Goal: Information Seeking & Learning: Learn about a topic

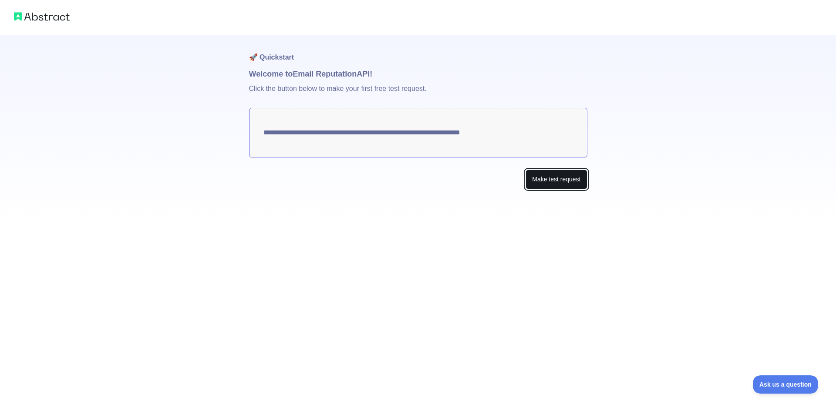
click at [572, 178] on button "Make test request" at bounding box center [556, 180] width 61 height 20
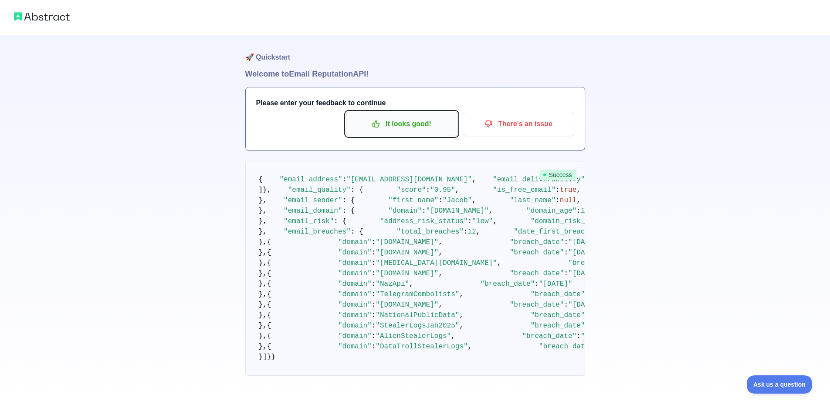
click at [424, 125] on p "It looks good!" at bounding box center [401, 124] width 98 height 15
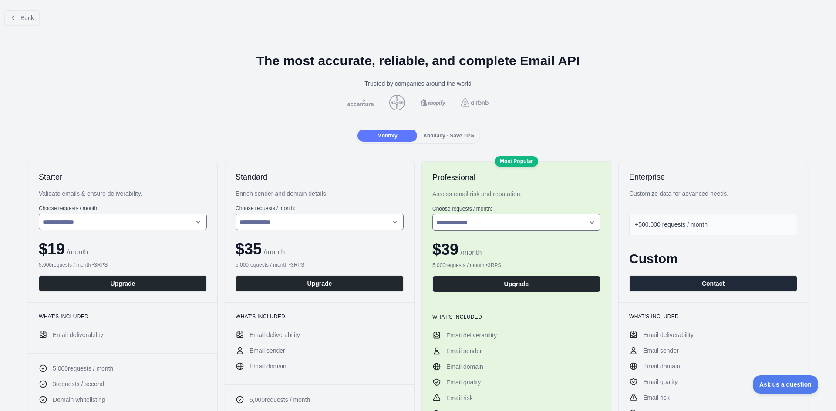
click at [442, 134] on span "Annually - Save 10%" at bounding box center [448, 136] width 51 height 6
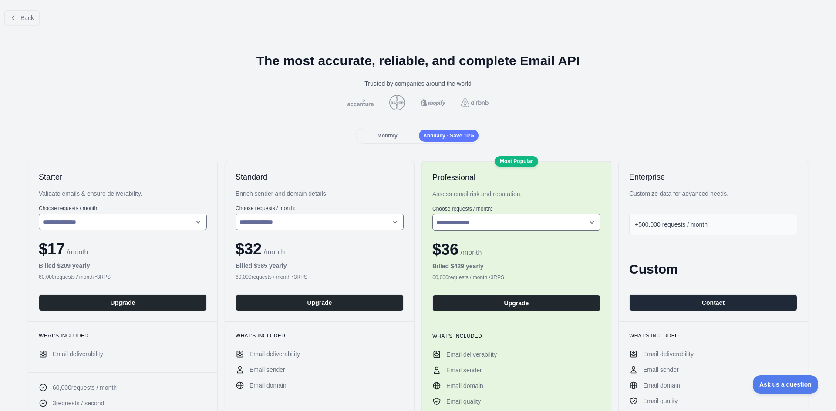
click at [397, 136] on div "Monthly" at bounding box center [388, 136] width 60 height 12
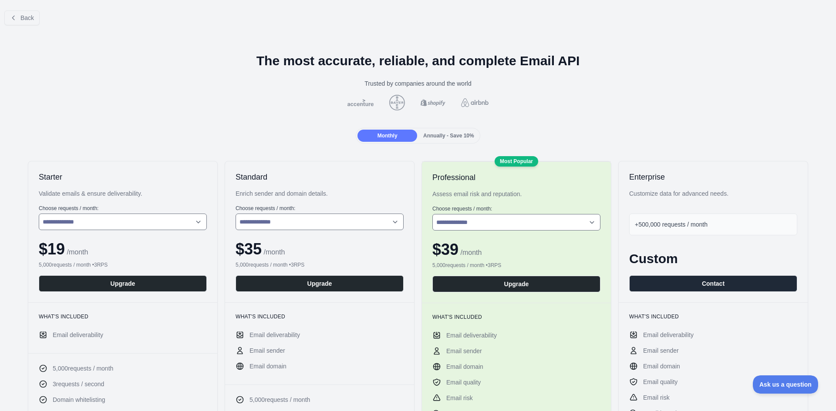
click at [450, 131] on div "Annually - Save 10%" at bounding box center [449, 136] width 60 height 12
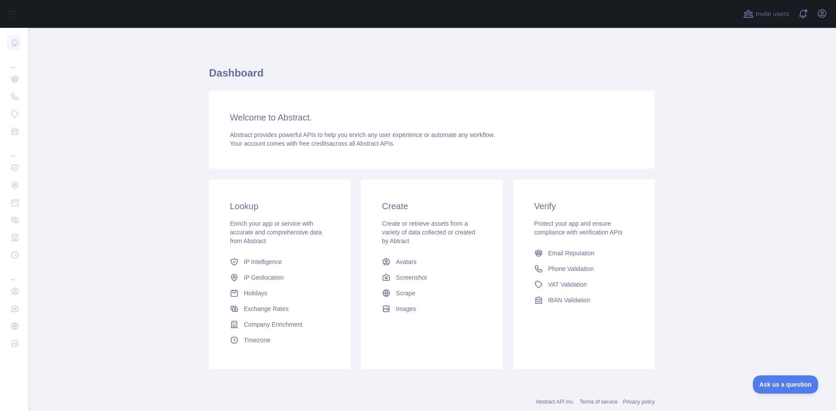
click at [272, 134] on span "Abstract provides powerful APIs to help you enrich any user experience or autom…" at bounding box center [362, 135] width 265 height 7
click at [599, 223] on span "Protect your app and ensure compliance with verification APIs" at bounding box center [578, 228] width 88 height 16
click at [396, 143] on div "Abstract provides powerful APIs to help you enrich any user experience or autom…" at bounding box center [432, 139] width 404 height 17
click at [414, 145] on div "Abstract provides powerful APIs to help you enrich any user experience or autom…" at bounding box center [432, 139] width 404 height 17
drag, startPoint x: 437, startPoint y: 150, endPoint x: 634, endPoint y: 258, distance: 224.9
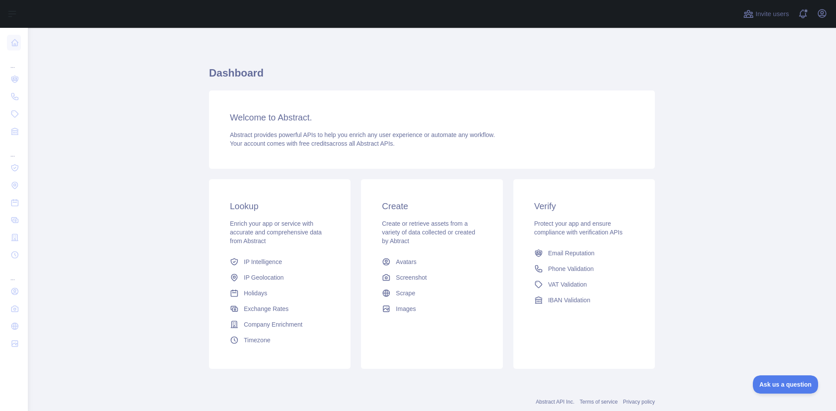
click at [439, 150] on div "Welcome to Abstract. Abstract provides powerful APIs to help you enrich any use…" at bounding box center [432, 130] width 446 height 78
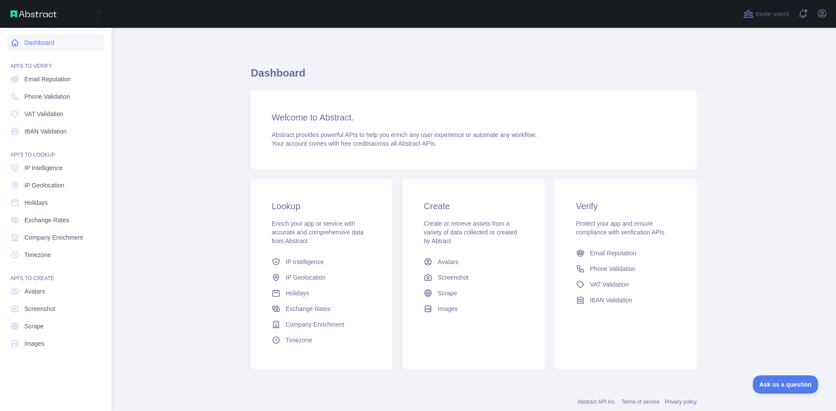
click at [16, 43] on icon at bounding box center [14, 42] width 9 height 9
click at [13, 47] on link "Dashboard" at bounding box center [56, 43] width 98 height 16
click at [60, 92] on span "Phone Validation" at bounding box center [47, 96] width 46 height 9
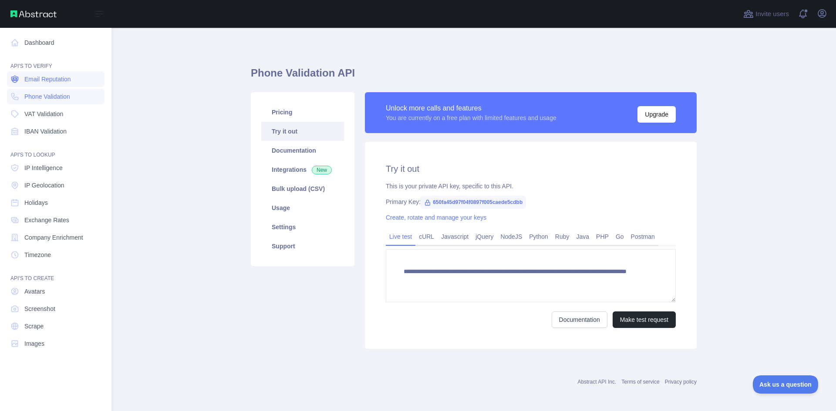
click at [60, 77] on span "Email Reputation" at bounding box center [47, 79] width 47 height 9
